Goal: Task Accomplishment & Management: Use online tool/utility

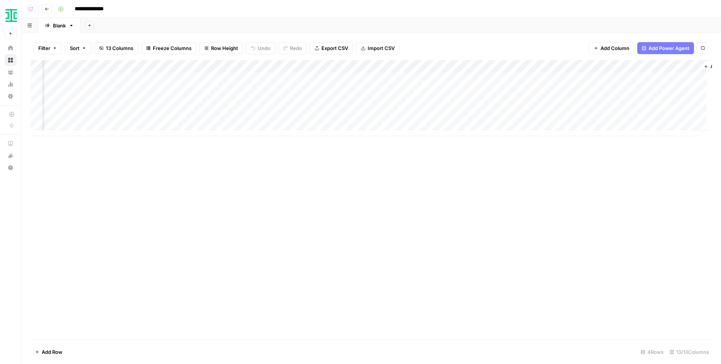
scroll to position [0, 374]
click at [92, 27] on button "Add Sheet" at bounding box center [89, 25] width 9 height 9
click at [121, 119] on div "WordPress" at bounding box center [127, 120] width 55 height 8
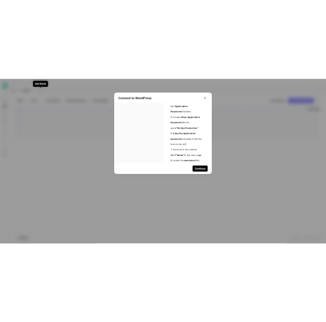
scroll to position [27, 0]
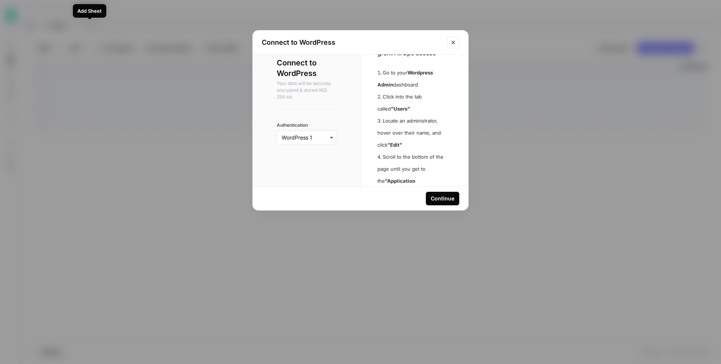
click at [318, 140] on input "Authentication" at bounding box center [307, 138] width 50 height 8
click at [368, 145] on aside "Before you get started, grant AirOps access Go to your Wordpress Admin dashboar…" at bounding box center [415, 202] width 108 height 351
click at [443, 195] on div "Continue" at bounding box center [443, 199] width 24 height 8
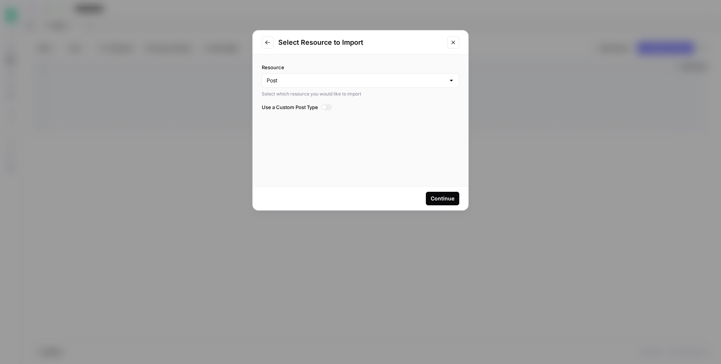
click at [442, 201] on div "Continue" at bounding box center [443, 199] width 24 height 8
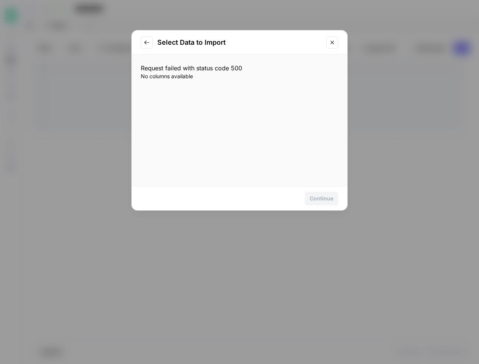
click at [148, 42] on icon "Go to previous step" at bounding box center [147, 42] width 6 height 6
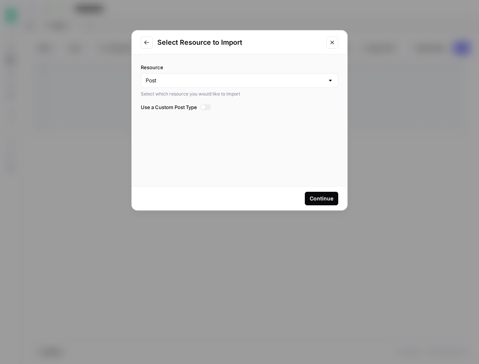
click at [202, 105] on div at bounding box center [203, 107] width 5 height 5
click at [194, 119] on input "posts" at bounding box center [240, 120] width 188 height 8
type input "media"
click at [314, 196] on div "Continue" at bounding box center [322, 199] width 24 height 8
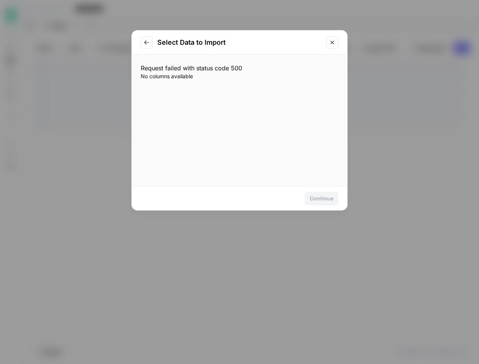
click at [291, 103] on div "Request failed with status code 500 No columns available" at bounding box center [240, 119] width 216 height 131
click at [147, 44] on icon "Go to previous step" at bounding box center [147, 42] width 6 height 6
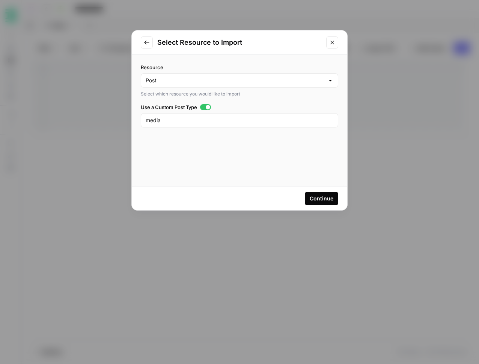
click at [334, 41] on icon "Close modal" at bounding box center [332, 42] width 6 height 6
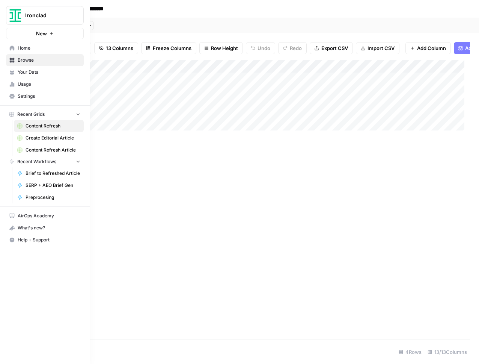
click at [14, 96] on icon at bounding box center [11, 96] width 5 height 5
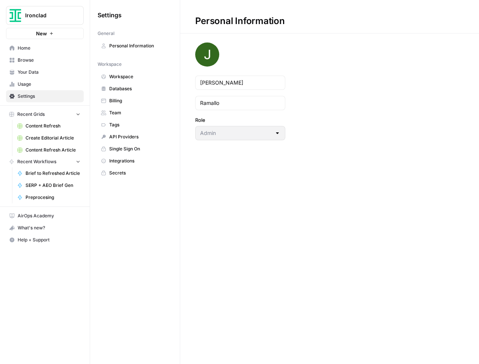
click at [123, 74] on span "Workspace" at bounding box center [139, 76] width 60 height 7
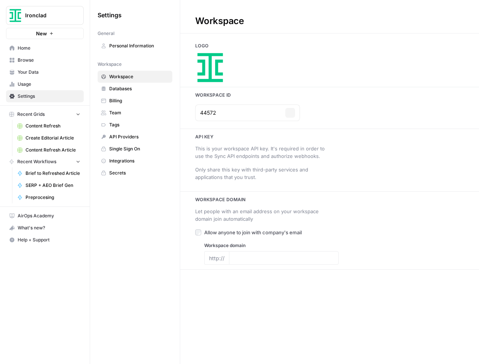
type input "[URL][DOMAIN_NAME]"
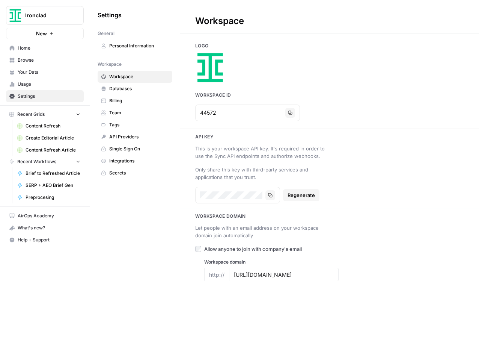
click at [276, 114] on div "44572 Copy" at bounding box center [247, 112] width 105 height 17
click at [288, 113] on icon "button" at bounding box center [290, 112] width 5 height 5
